Goal: Transaction & Acquisition: Book appointment/travel/reservation

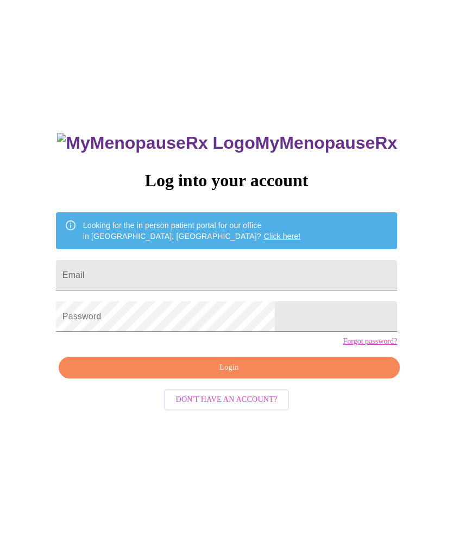
click at [313, 273] on input "Email" at bounding box center [226, 275] width 341 height 30
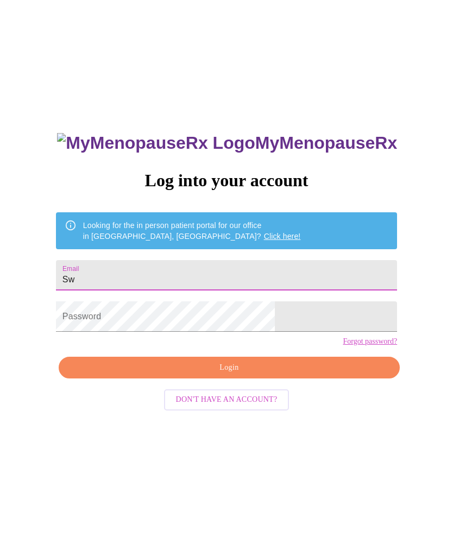
type input "S"
type input "Swimandsnow@yahoo.com"
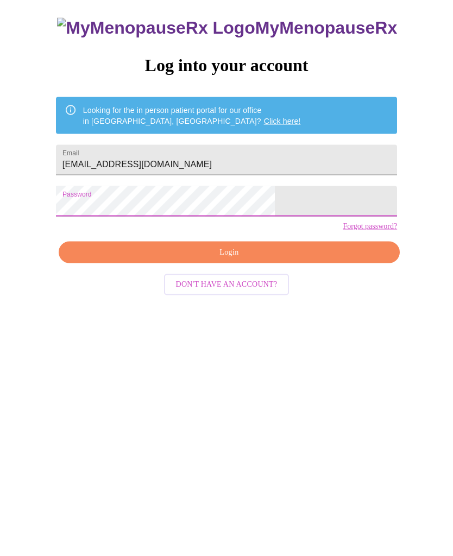
click at [267, 361] on span "Login" at bounding box center [229, 368] width 316 height 14
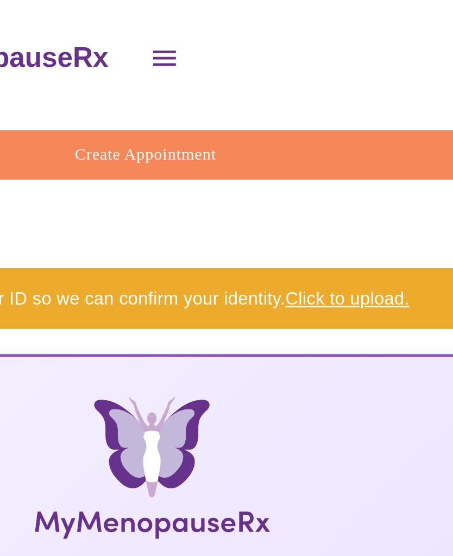
click at [105, 60] on span "Create Appointment" at bounding box center [223, 66] width 375 height 12
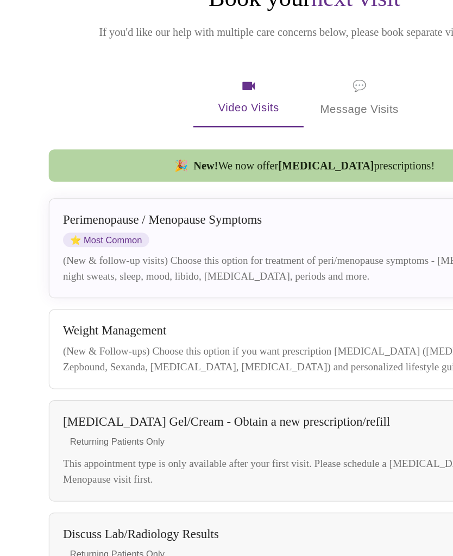
scroll to position [26, 0]
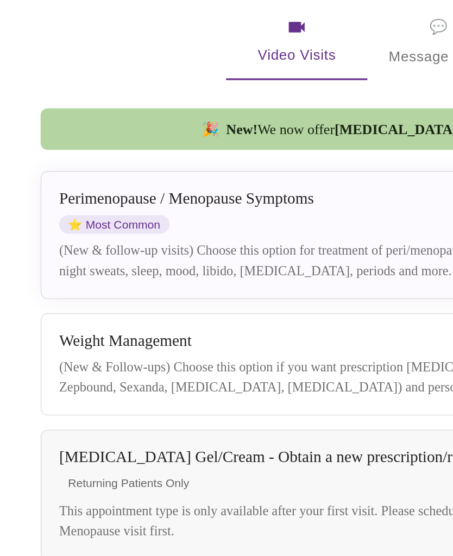
click at [93, 268] on div "Perimenopause / Menopause Symptoms ⭐ Most Common (New & follow-up visits) Choos…" at bounding box center [228, 296] width 384 height 56
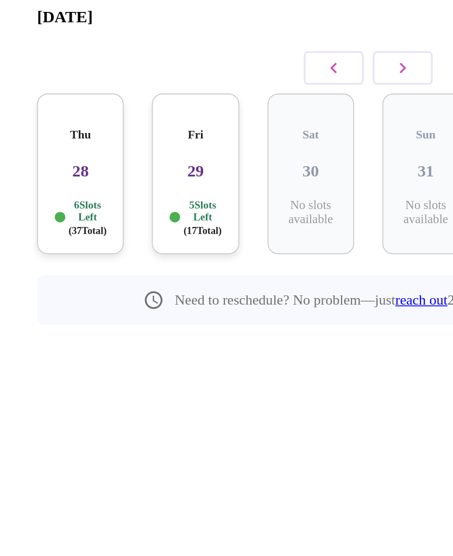
click at [124, 236] on div "Fri 29 5 Slots Left ( 17 Total)" at bounding box center [119, 285] width 53 height 99
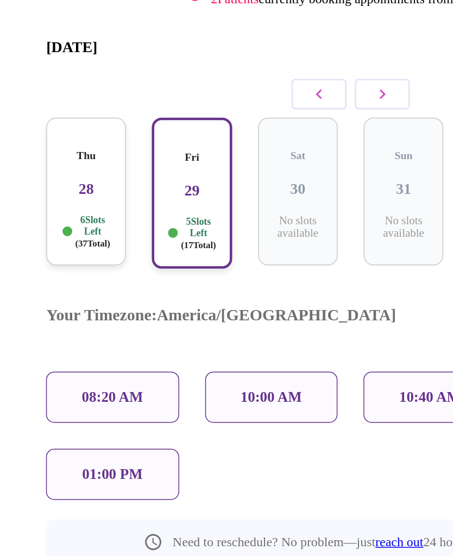
scroll to position [24, 0]
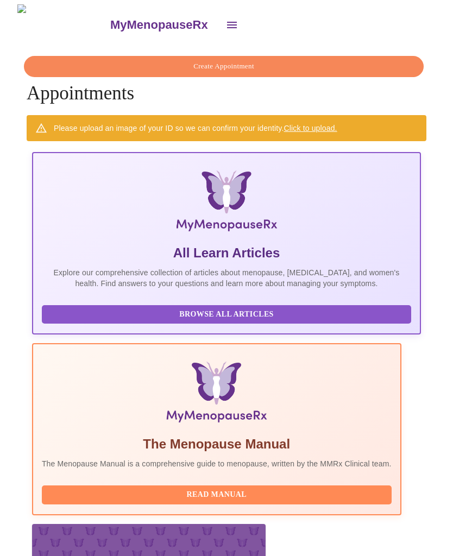
click at [279, 62] on span "Create Appointment" at bounding box center [223, 66] width 375 height 12
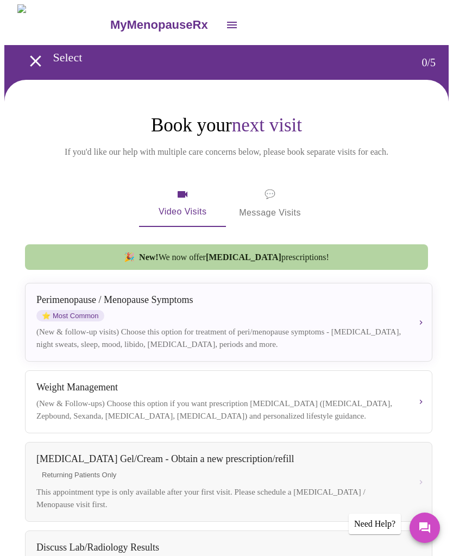
click at [165, 305] on div "Perimenopause / Menopause Symptoms" at bounding box center [219, 299] width 367 height 11
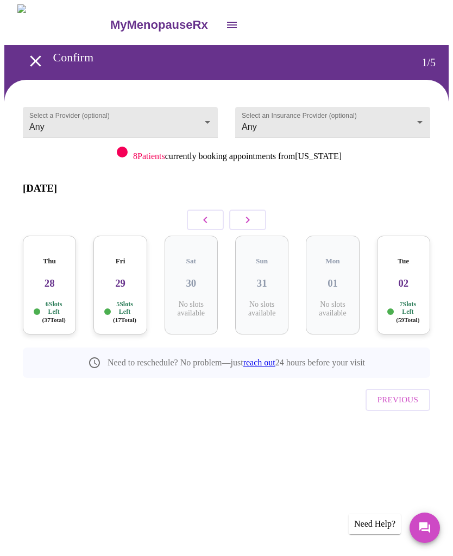
click at [216, 121] on body "MyMenopauseRx Confirm 1 / 5 Select a Provider (optional) Any Any Select an Insu…" at bounding box center [226, 234] width 444 height 461
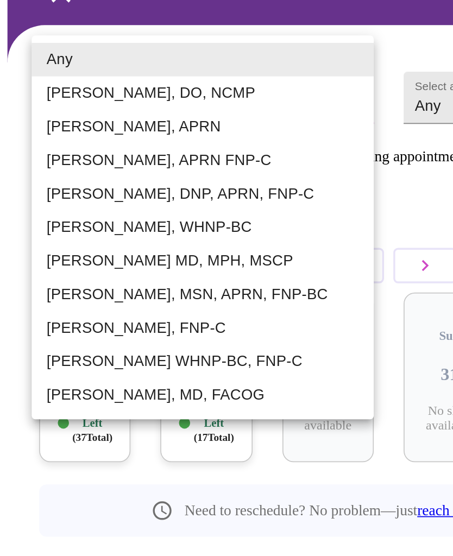
click at [100, 286] on li "[PERSON_NAME], MD, FACOG" at bounding box center [117, 296] width 199 height 20
type input "[PERSON_NAME], MD, FACOG"
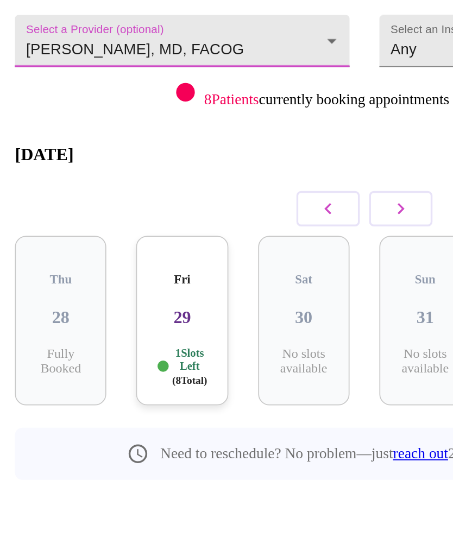
click at [241, 213] on icon "button" at bounding box center [247, 219] width 13 height 13
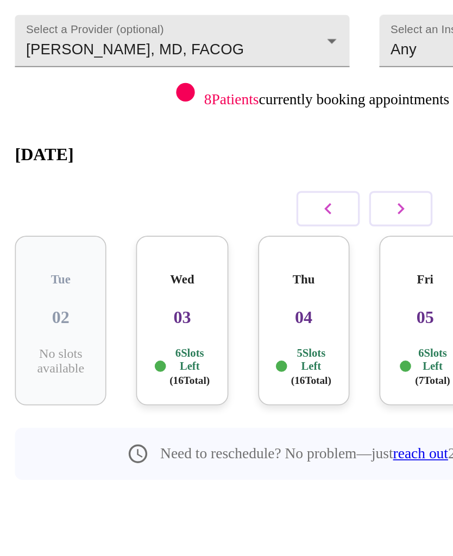
click at [115, 236] on div "Wed 03 6 Slots Left ( 16 Total)" at bounding box center [119, 285] width 53 height 99
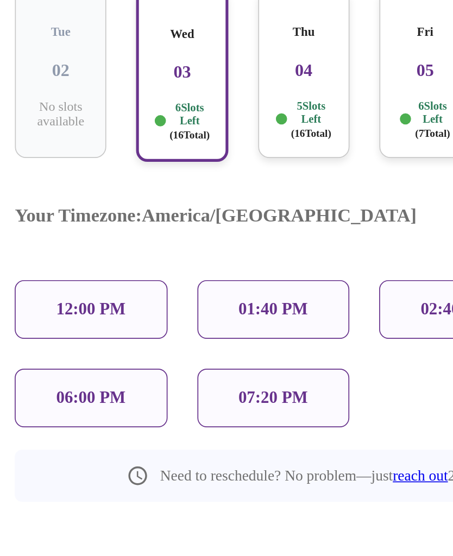
scroll to position [25, 0]
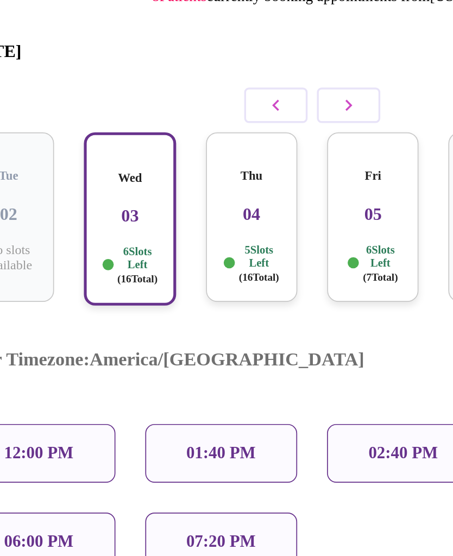
click at [183, 275] on p "5 Slots Left ( 16 Total)" at bounding box center [194, 286] width 23 height 23
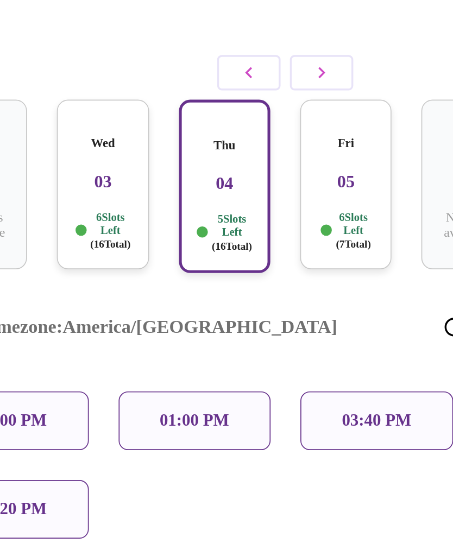
click at [256, 275] on p "6 Slots Left ( 7 Total)" at bounding box center [266, 286] width 21 height 23
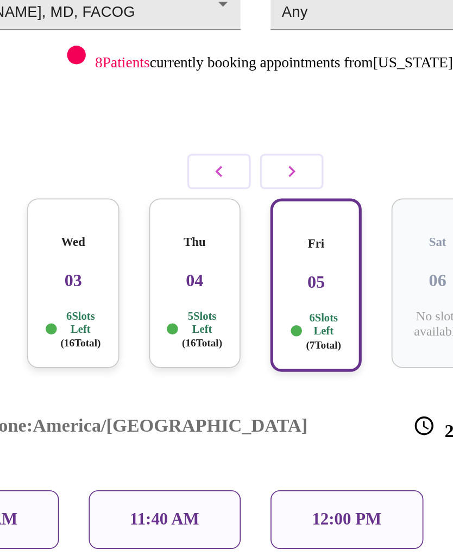
click at [241, 188] on icon "button" at bounding box center [247, 194] width 13 height 13
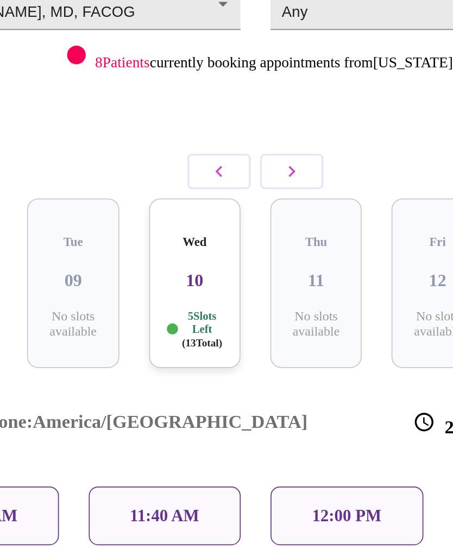
scroll to position [0, 0]
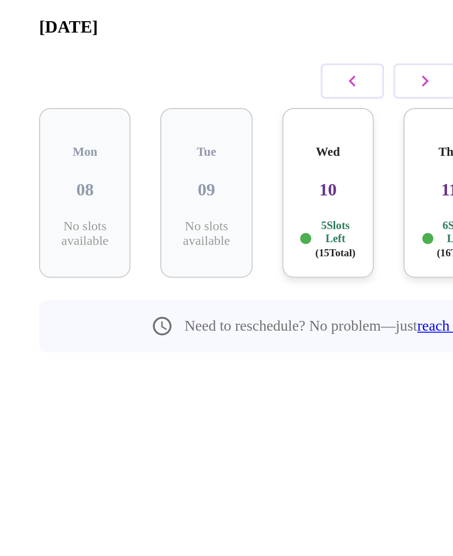
click at [206, 217] on icon "button" at bounding box center [205, 220] width 4 height 7
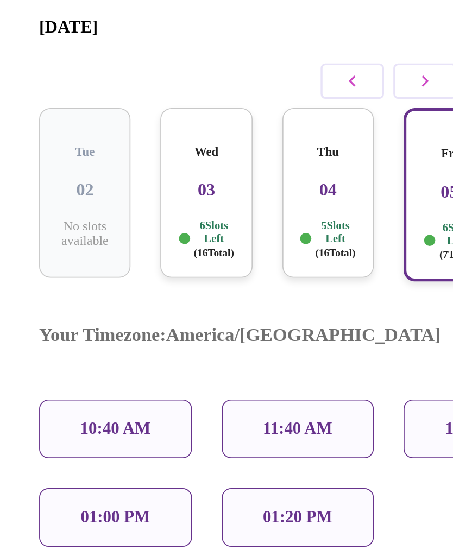
click at [211, 213] on icon "button" at bounding box center [205, 219] width 13 height 13
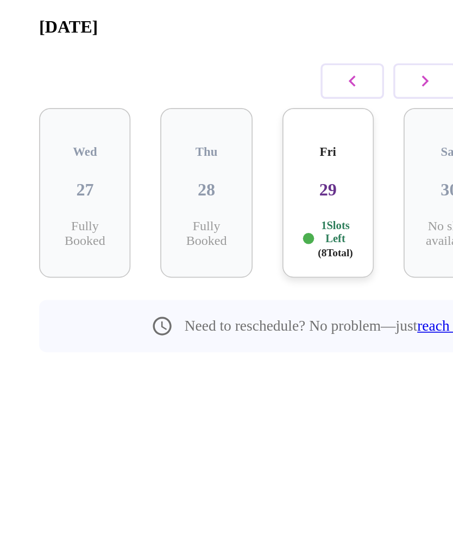
click at [192, 236] on div "Fri 29 1 Slots Left ( 8 Total)" at bounding box center [190, 285] width 53 height 99
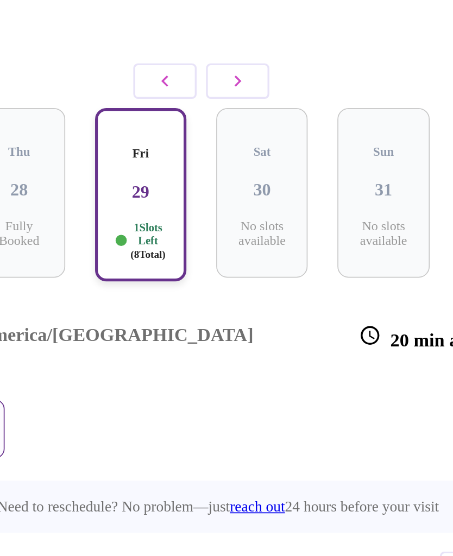
click at [241, 213] on icon "button" at bounding box center [247, 219] width 13 height 13
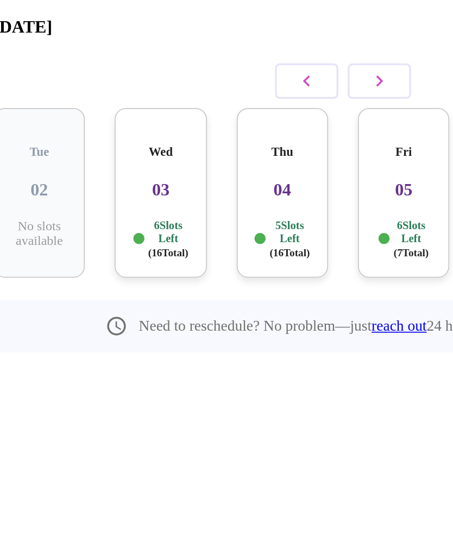
click at [173, 236] on div "Thu 04 5 Slots Left ( 16 Total)" at bounding box center [190, 285] width 53 height 99
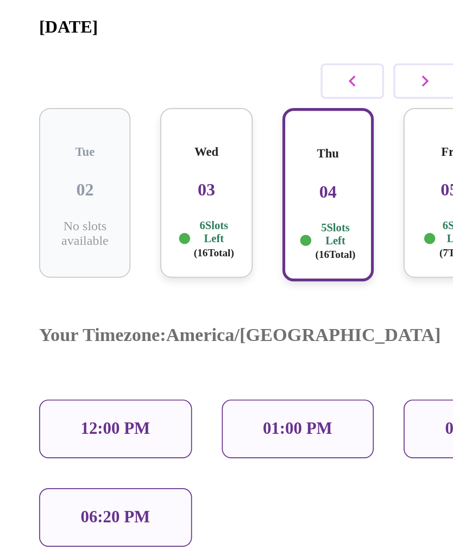
click at [130, 277] on h3 "03" at bounding box center [120, 283] width 36 height 12
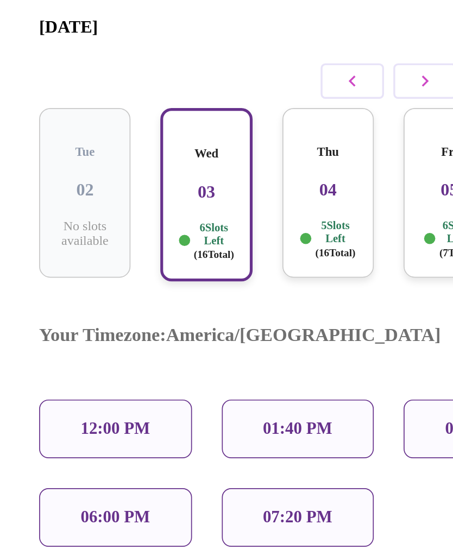
click at [178, 457] on div "07:20 PM" at bounding box center [173, 474] width 89 height 34
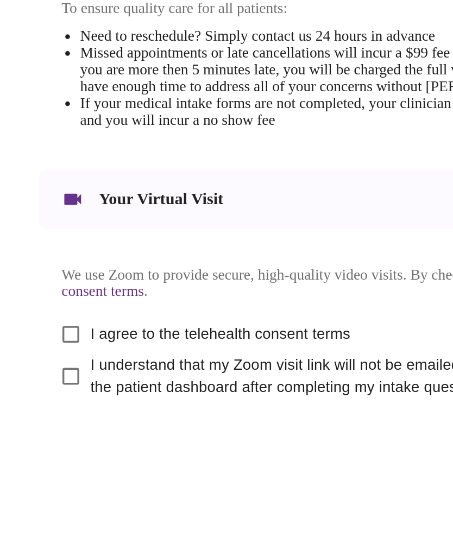
scroll to position [303, 0]
click at [33, 428] on input "I understand that my Zoom visit link will not be emailed to me, and I must acce…" at bounding box center [41, 439] width 23 height 23
checkbox input "true"
click at [33, 404] on input "I agree to the telehealth consent terms" at bounding box center [41, 415] width 23 height 23
checkbox input "true"
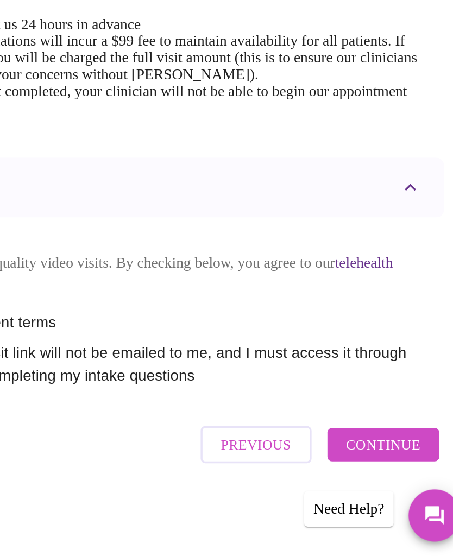
scroll to position [305, 0]
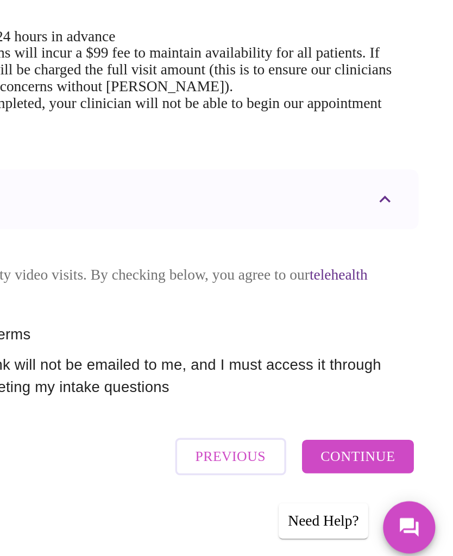
click at [373, 479] on span "Continue" at bounding box center [394, 486] width 43 height 14
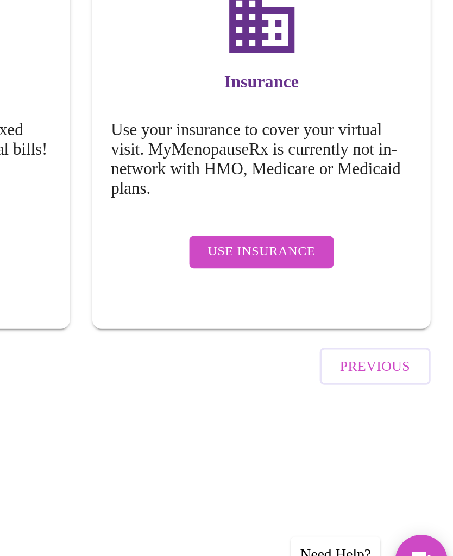
click at [300, 341] on span "Use Insurance" at bounding box center [331, 348] width 62 height 14
